Goal: Task Accomplishment & Management: Manage account settings

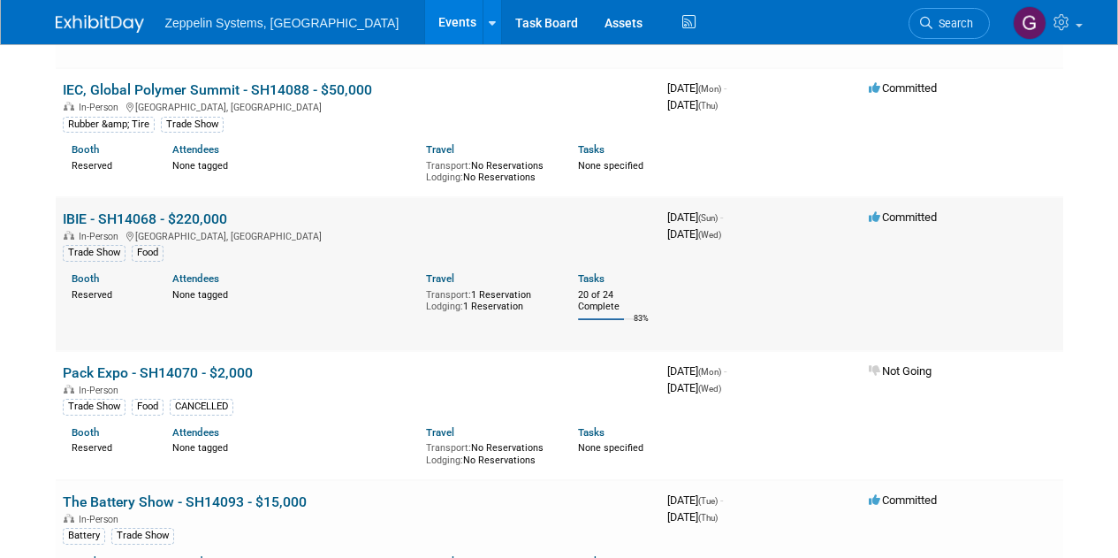
click at [165, 216] on link "IBIE - SH14068 - $220,000" at bounding box center [145, 218] width 164 height 17
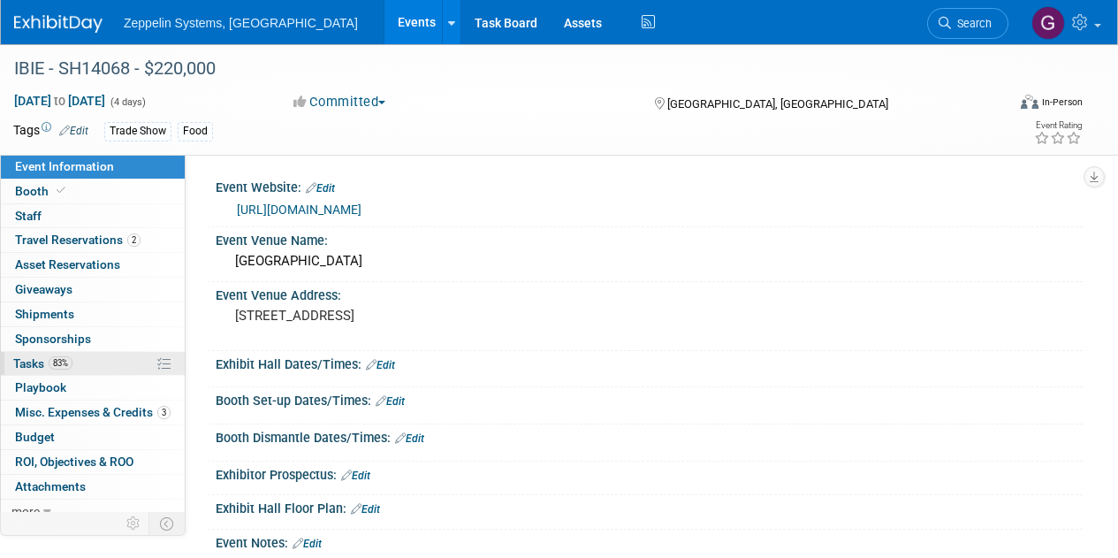
click at [31, 368] on span "Tasks 83%" at bounding box center [42, 363] width 59 height 14
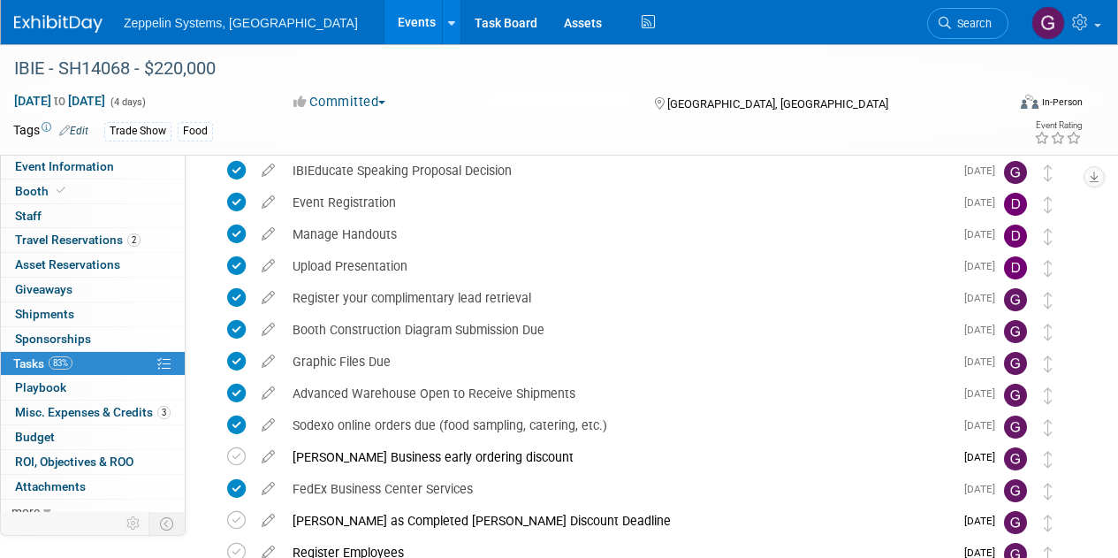
scroll to position [442, 0]
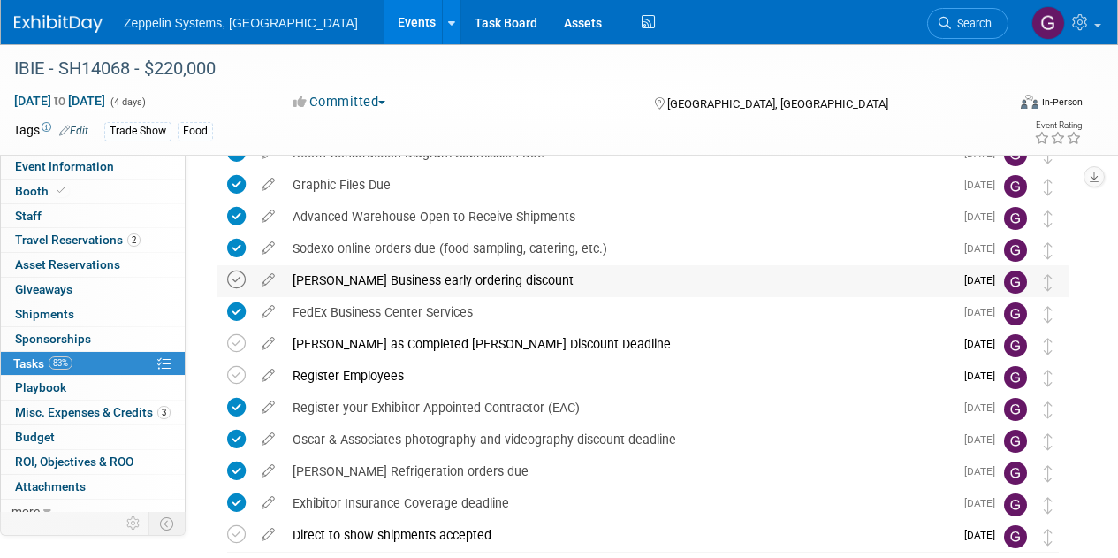
click at [234, 284] on icon at bounding box center [236, 279] width 19 height 19
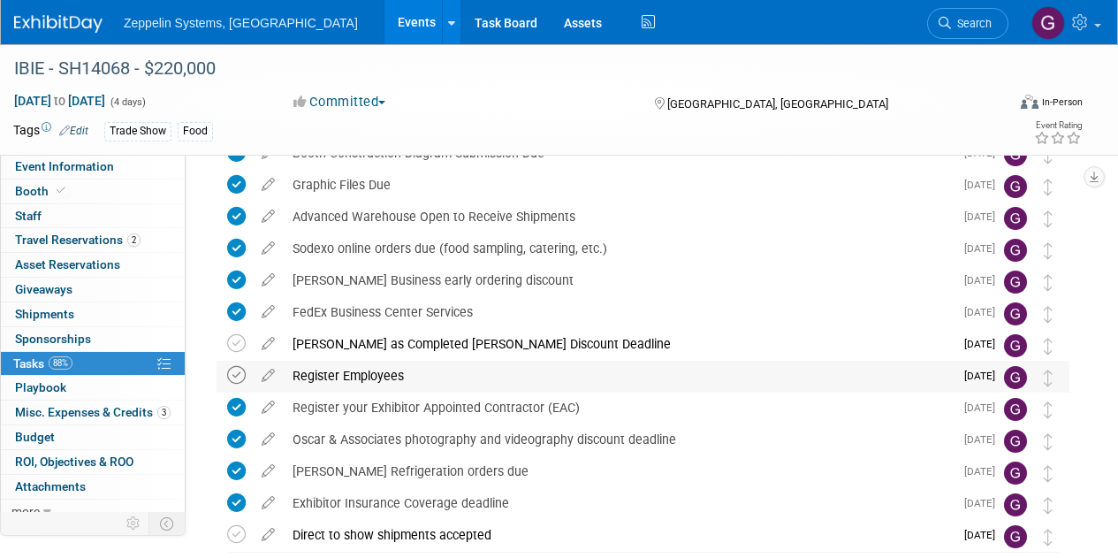
click at [231, 376] on icon at bounding box center [236, 375] width 19 height 19
click at [233, 346] on icon at bounding box center [236, 343] width 19 height 19
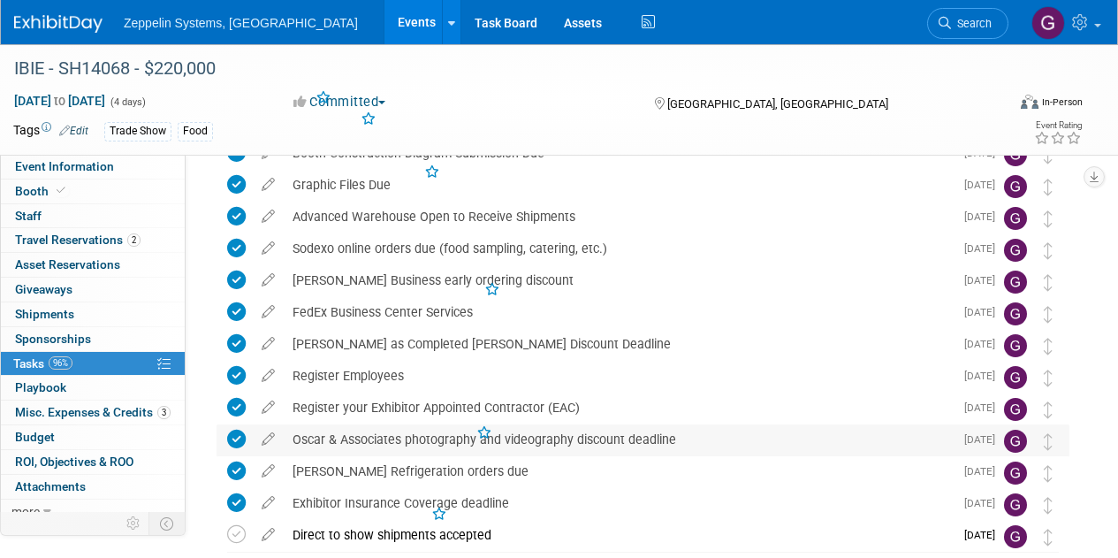
scroll to position [543, 0]
